Goal: Navigation & Orientation: Find specific page/section

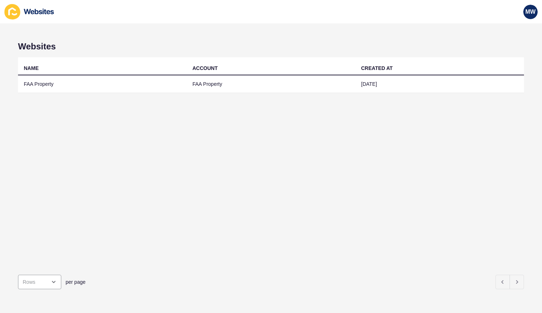
click at [98, 82] on td "FAA Property" at bounding box center [102, 84] width 169 height 18
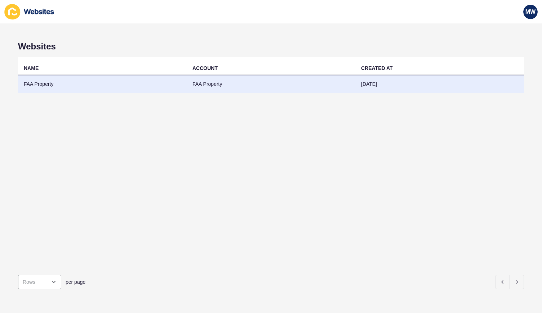
click at [105, 83] on td "FAA Property" at bounding box center [102, 84] width 169 height 18
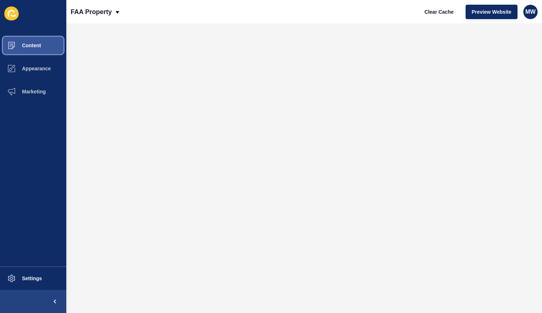
click at [45, 47] on button "Content" at bounding box center [33, 45] width 66 height 23
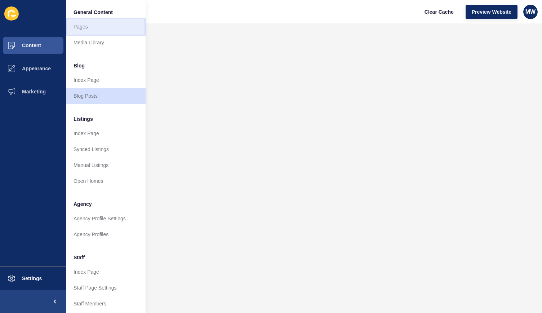
click at [102, 25] on link "Pages" at bounding box center [105, 27] width 79 height 16
